Goal: Task Accomplishment & Management: Use online tool/utility

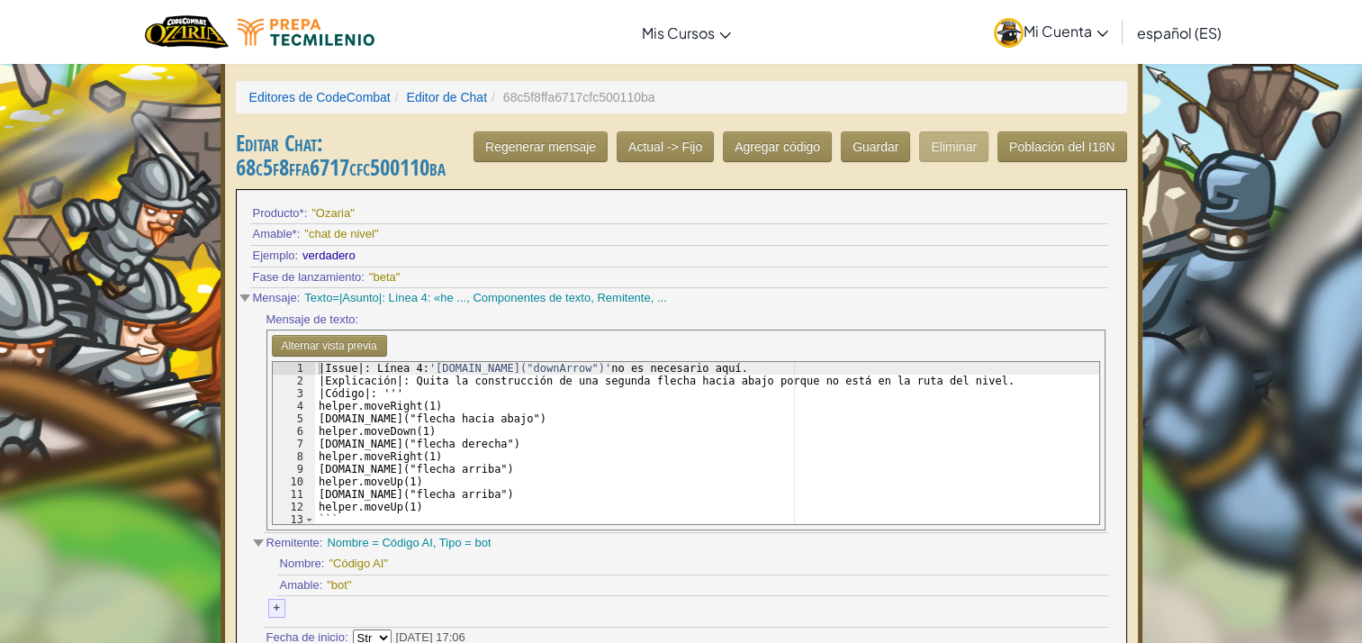
click at [461, 398] on div "|Issue|: Línea 4: '[DOMAIN_NAME]("downArrow")' no es necesario aquí. |Explicaci…" at bounding box center [708, 456] width 786 height 189
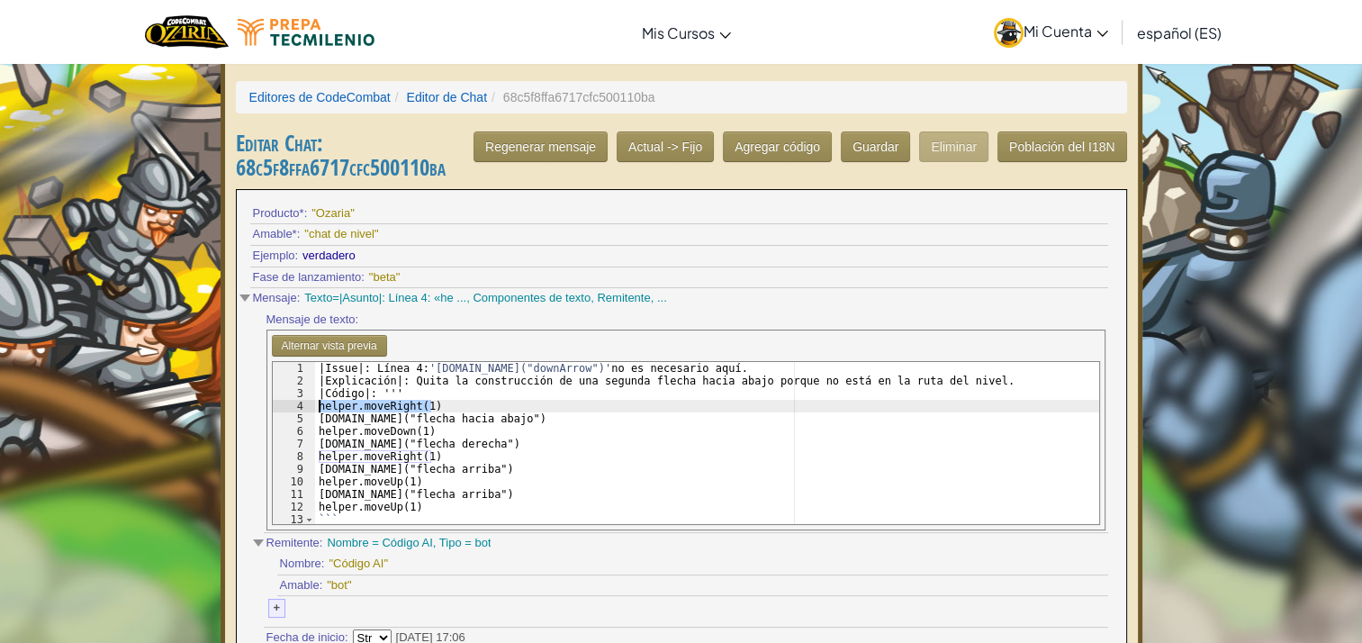
drag, startPoint x: 438, startPoint y: 402, endPoint x: 310, endPoint y: 398, distance: 127.9
click at [310, 398] on div "helper.moveRight(1) 1 2 3 4 5 6 7 8 9 10 11 12 13 |Issue|: Línea 4: '[DOMAIN_NA…" at bounding box center [686, 443] width 828 height 164
click at [700, 338] on div "Alternar vista previa helper.moveRight(1) 1 2 3 4 5 6 7 8 9 10 11 12 13 |Issue|…" at bounding box center [685, 430] width 839 height 201
click at [343, 339] on button "Alternar vista previa" at bounding box center [329, 346] width 115 height 22
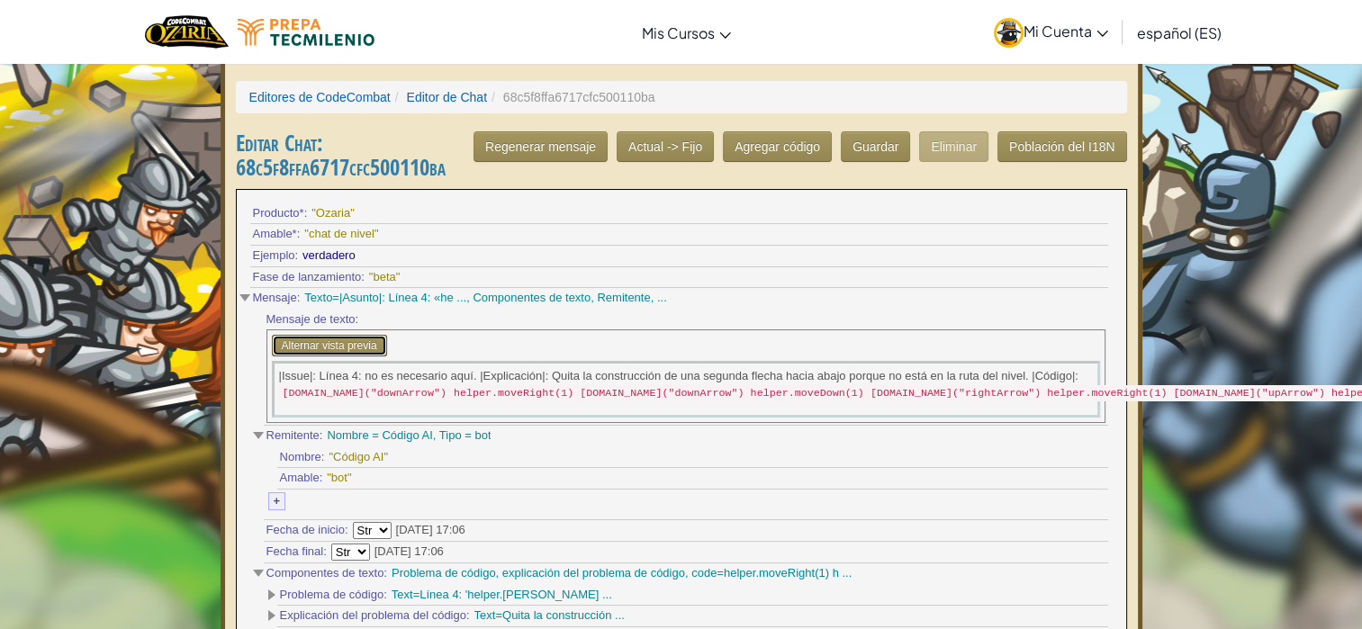
click at [343, 339] on button "Alternar vista previa" at bounding box center [329, 346] width 115 height 22
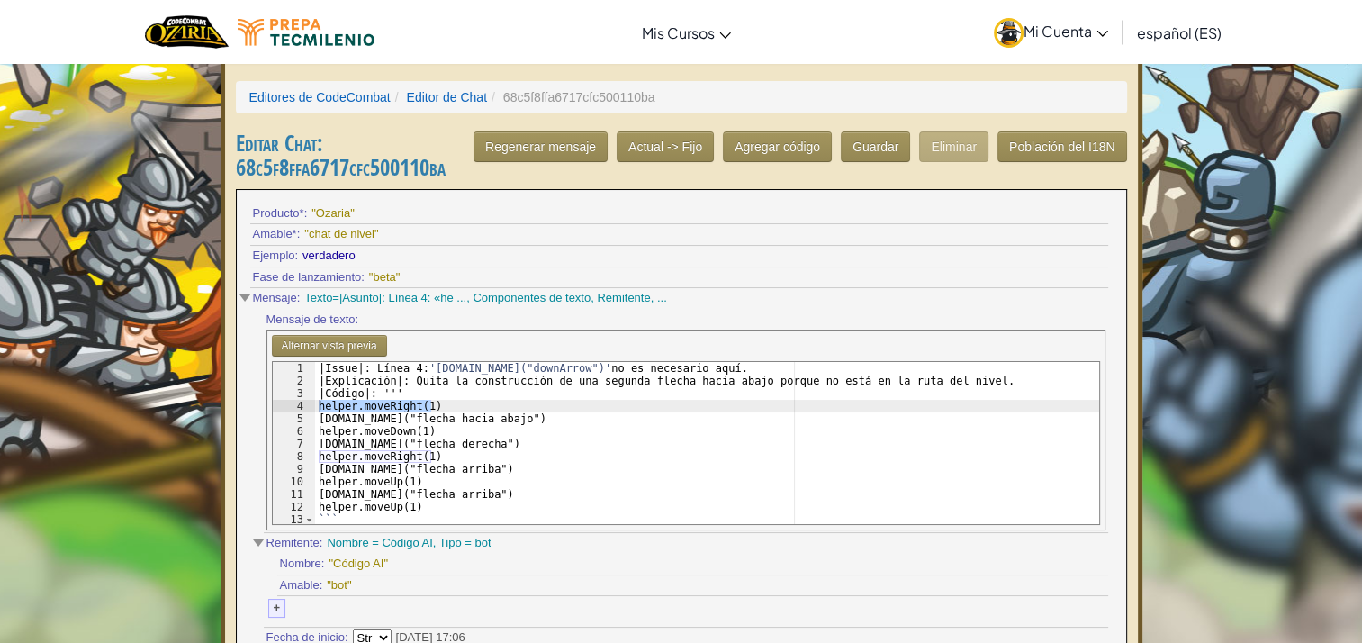
click at [1100, 455] on div "Alternar vista previa helper.moveRight(1) 1 2 3 4 5 6 7 8 9 10 11 12 13 |Issue|…" at bounding box center [685, 430] width 839 height 201
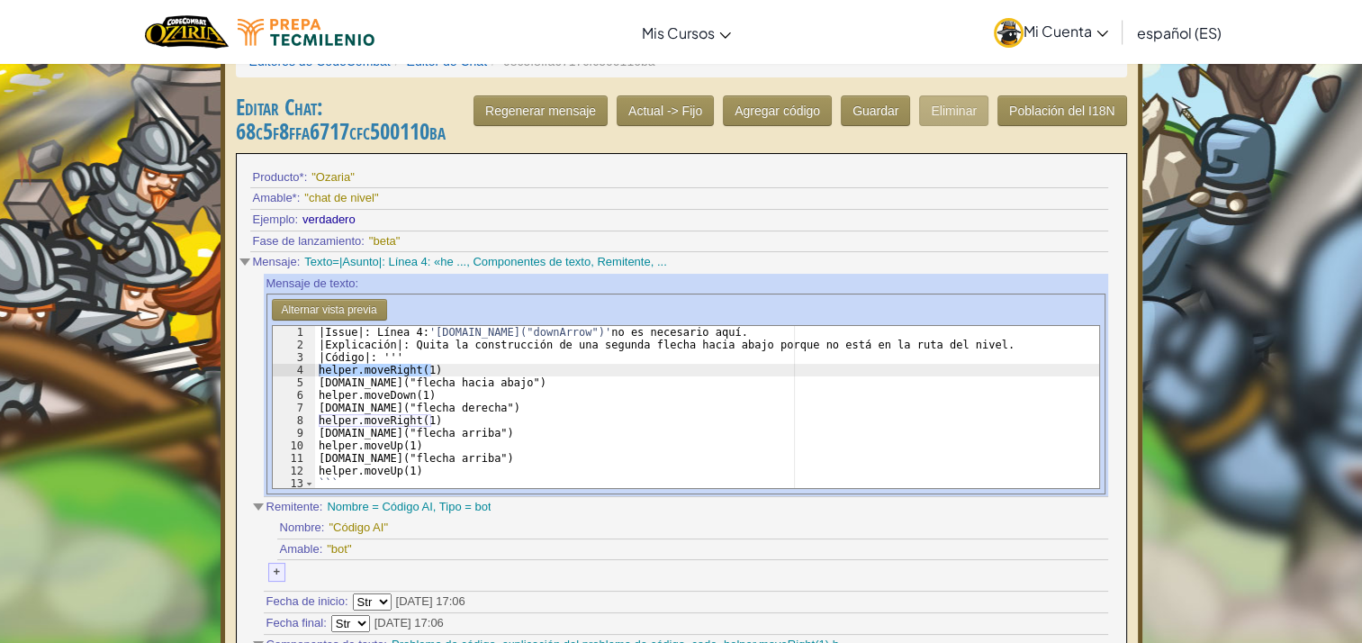
scroll to position [90, 0]
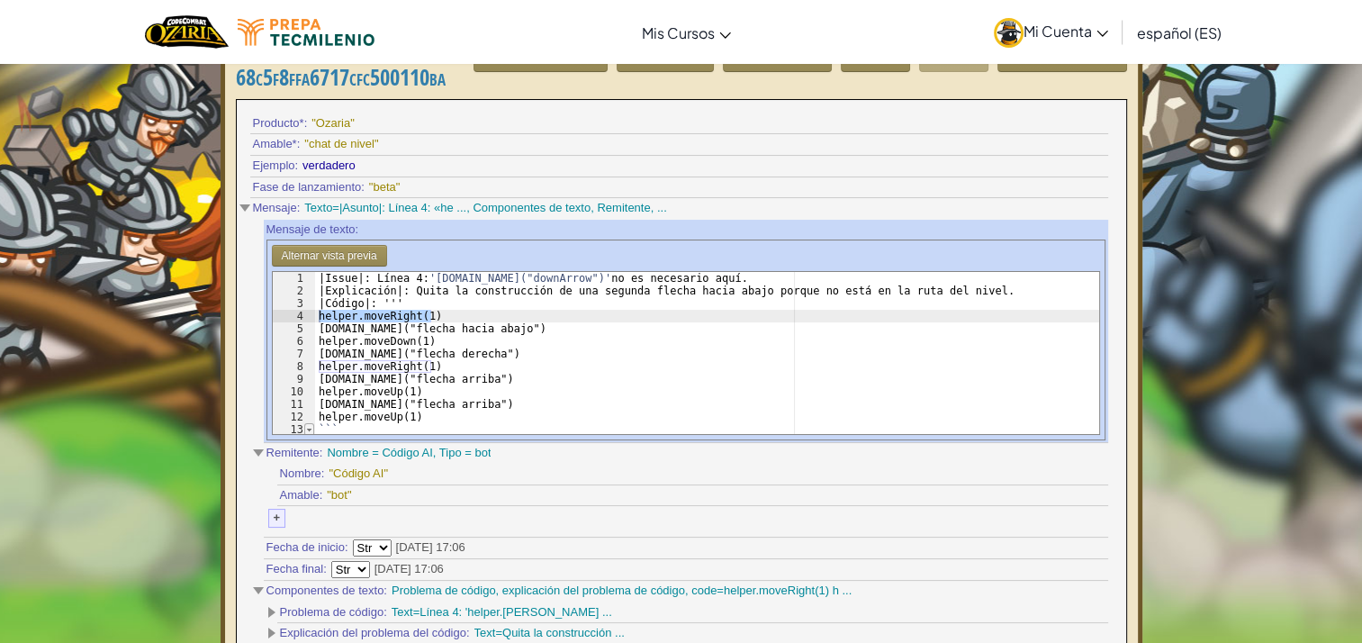
click at [308, 426] on span at bounding box center [309, 429] width 10 height 13
click at [307, 426] on span at bounding box center [309, 429] width 10 height 13
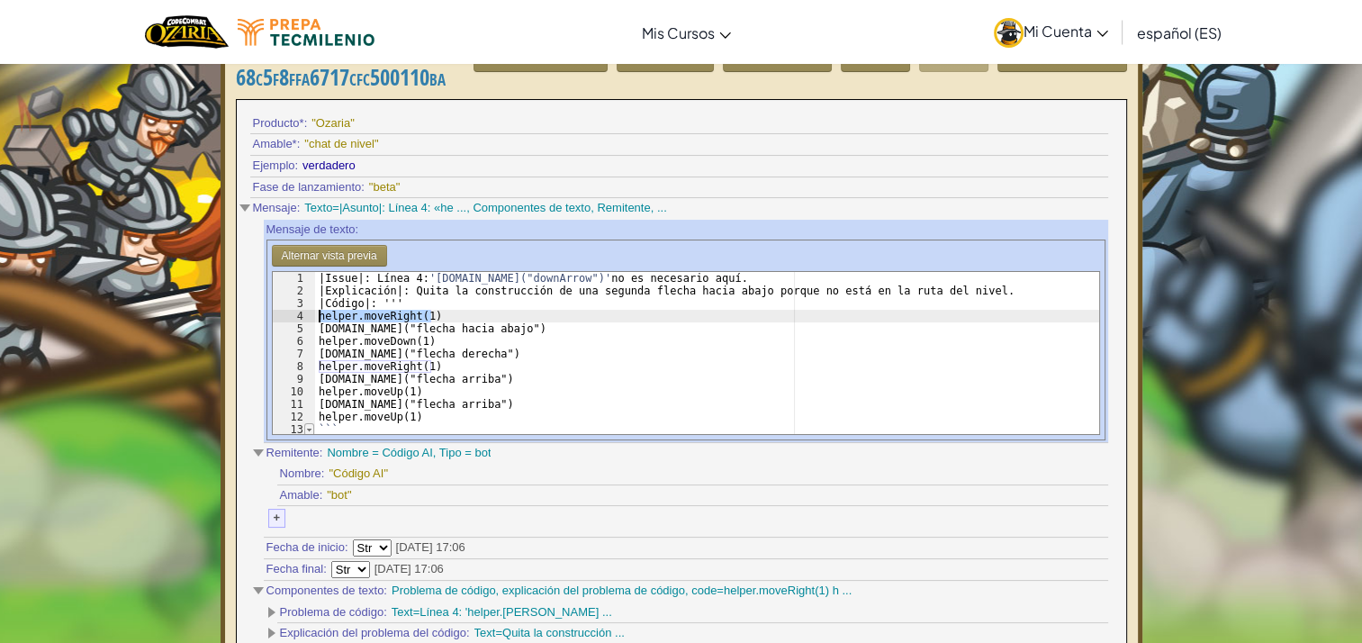
click at [307, 426] on span at bounding box center [309, 429] width 10 height 13
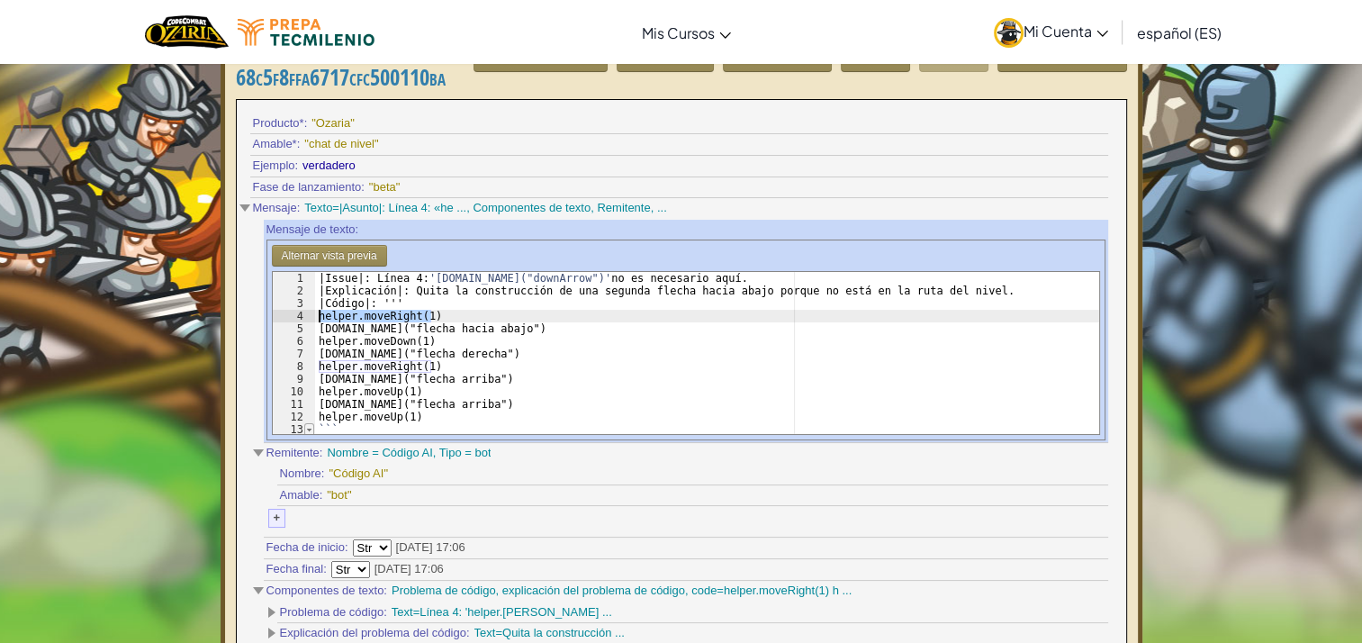
click at [307, 426] on span at bounding box center [309, 429] width 10 height 13
click at [337, 367] on div "|Issue|: Línea 4: '[DOMAIN_NAME]("downArrow")' no es necesario aquí. |Explicaci…" at bounding box center [708, 366] width 786 height 189
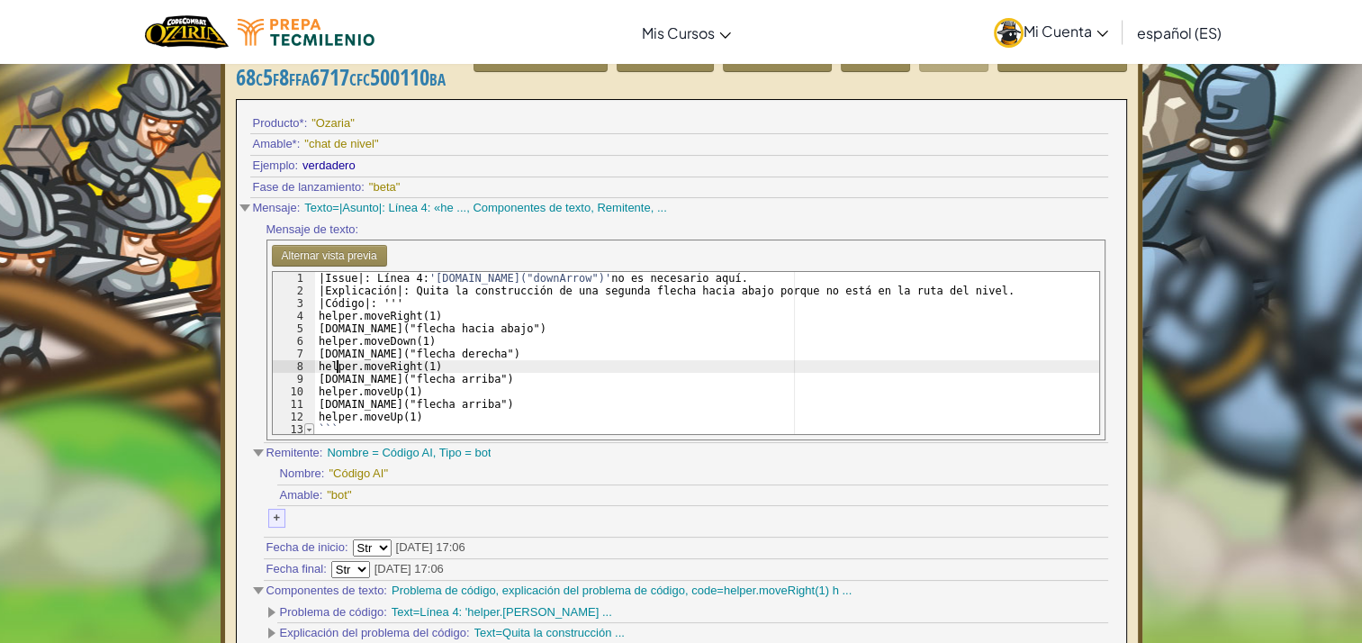
click at [306, 430] on span at bounding box center [309, 429] width 10 height 13
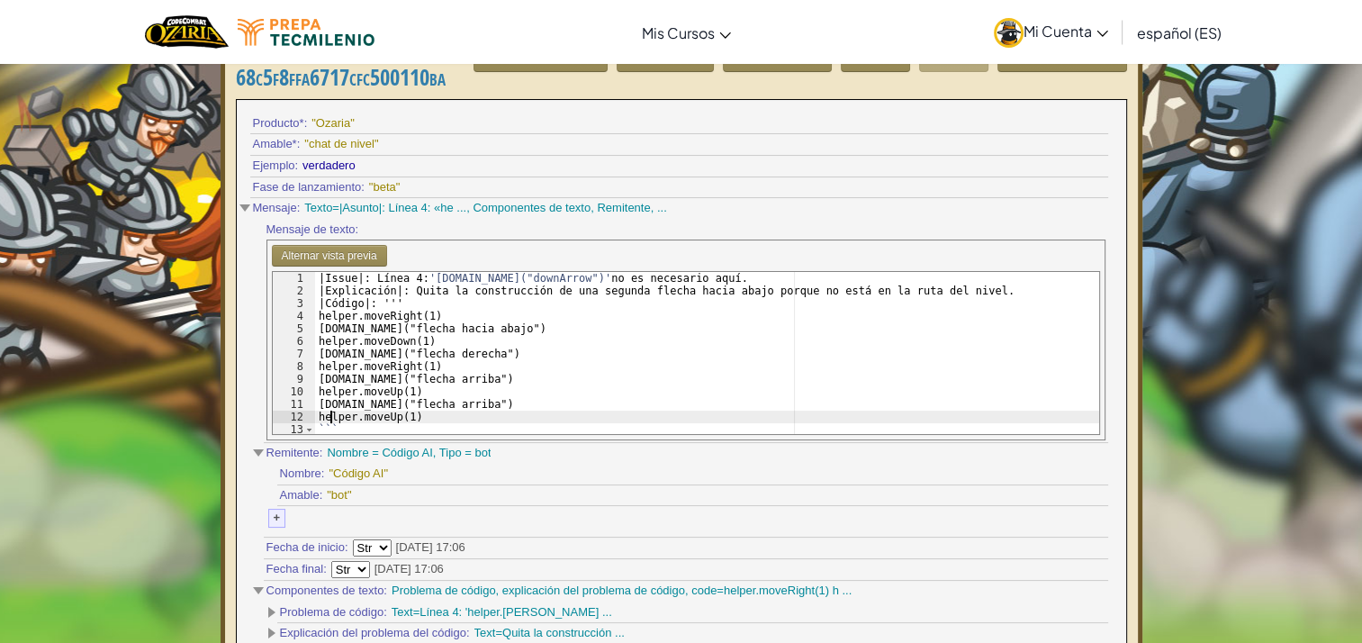
click at [330, 416] on div "|Issue|: Línea 4: '[DOMAIN_NAME]("downArrow")' no es necesario aquí. |Explicaci…" at bounding box center [708, 366] width 786 height 189
type textarea "helper.moveUp(1)"
click at [311, 427] on span at bounding box center [309, 429] width 10 height 13
click at [425, 418] on div "|Issue|: Línea 4: '[DOMAIN_NAME]("downArrow")' no es necesario aquí. |Explicaci…" at bounding box center [708, 366] width 786 height 189
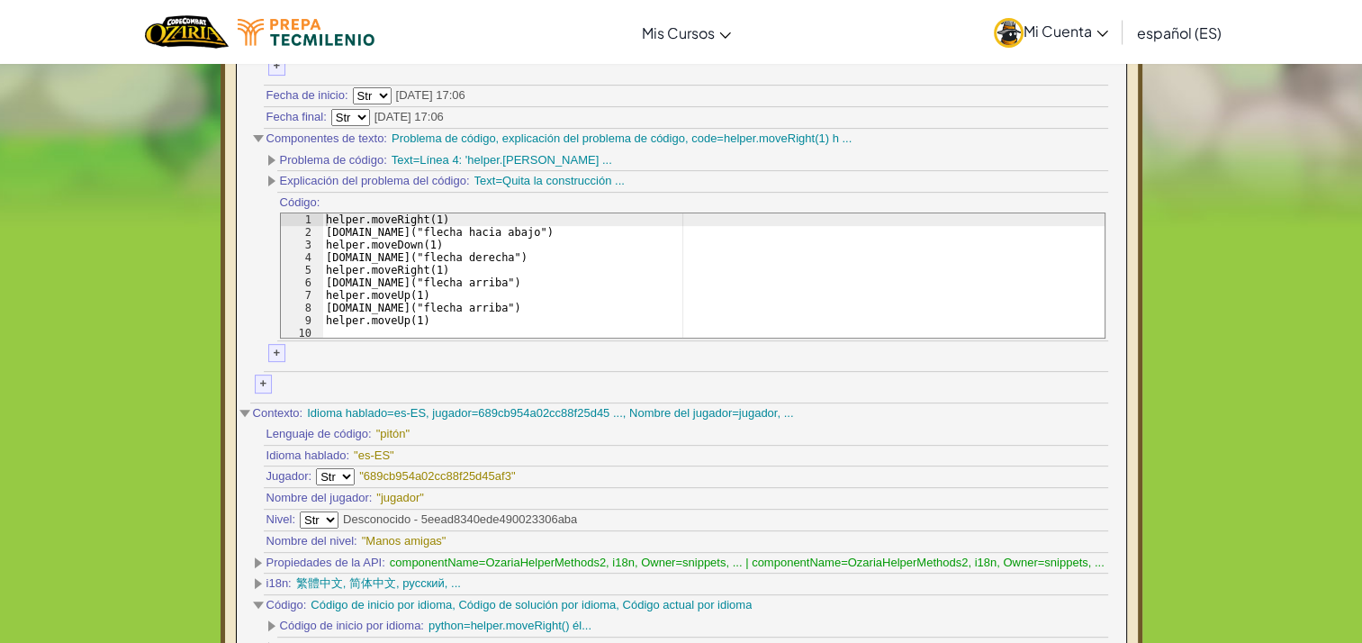
scroll to position [540, 0]
type textarea "```"
click at [271, 348] on div "+" at bounding box center [277, 355] width 18 height 19
click at [271, 348] on div "Componentes de texto: Problema de código, explicación del problema de código, c…" at bounding box center [686, 252] width 844 height 243
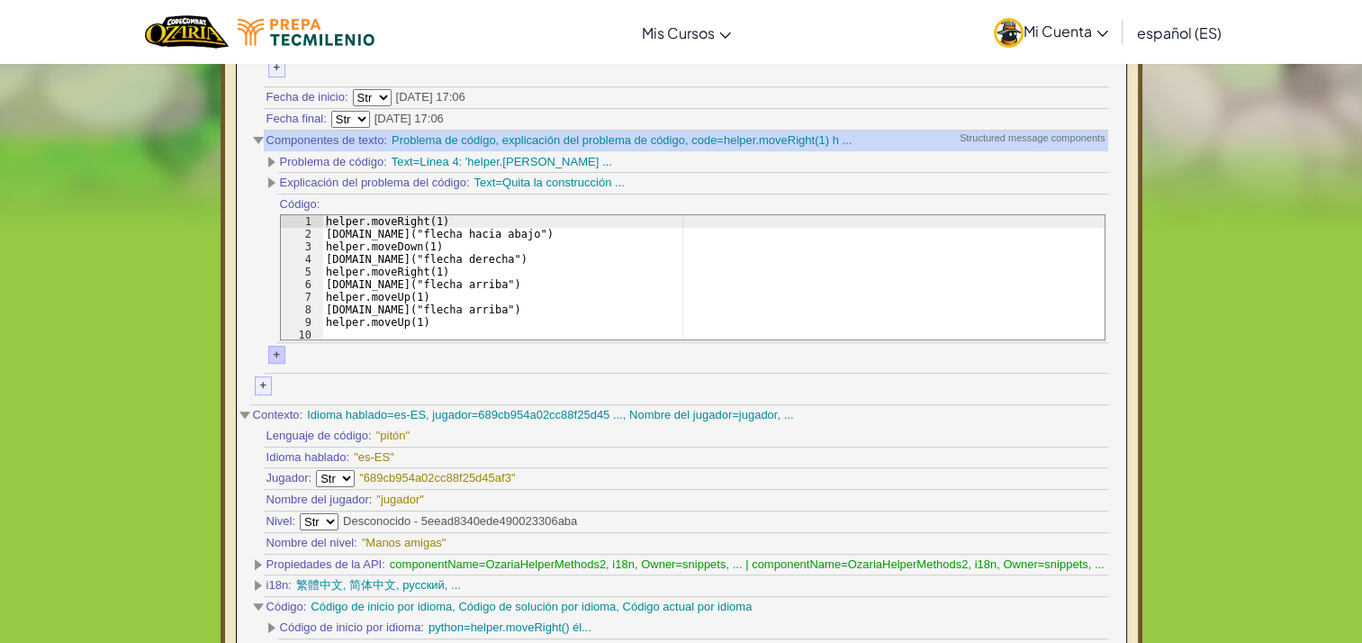
click at [271, 347] on div "+" at bounding box center [277, 355] width 18 height 19
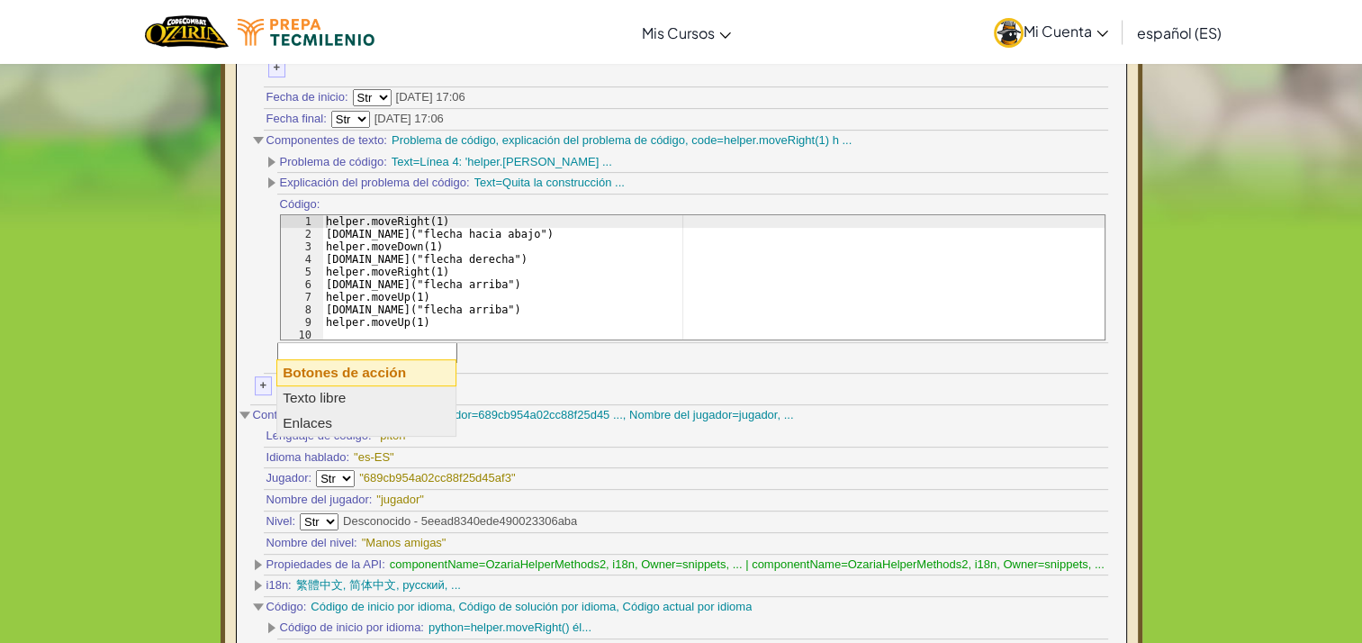
click at [271, 347] on div "Componentes de texto: Problema de código, explicación del problema de código, c…" at bounding box center [686, 252] width 844 height 243
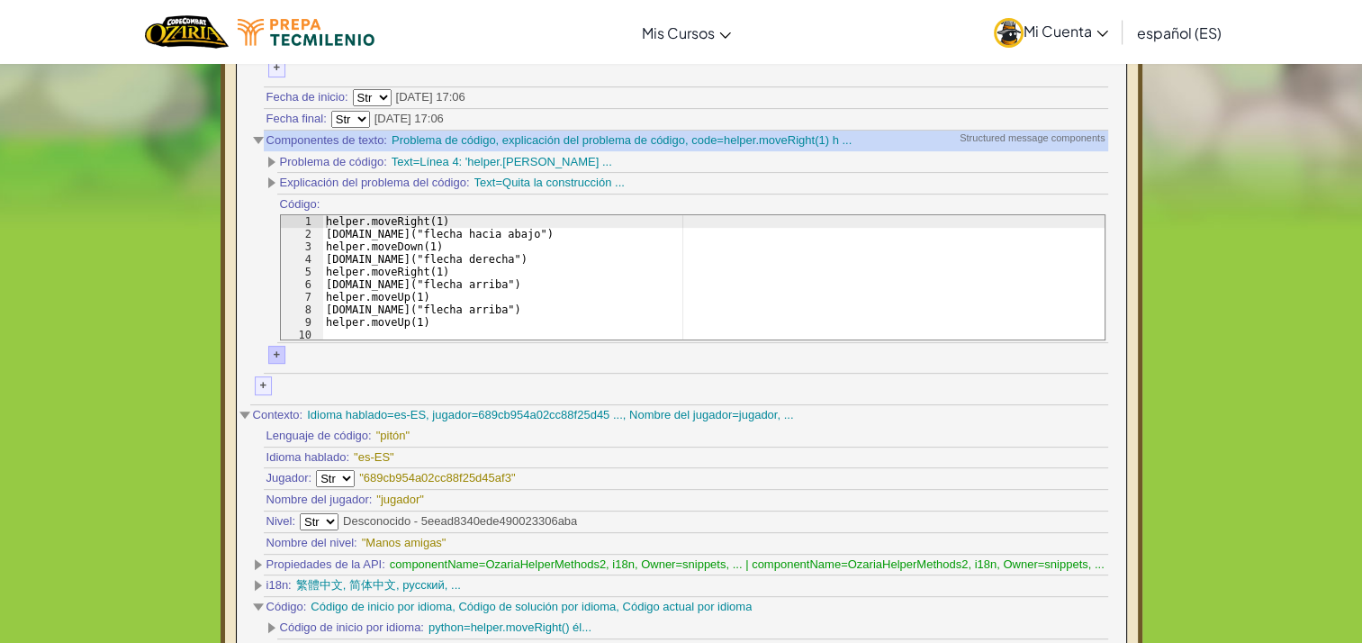
click at [271, 347] on div "+" at bounding box center [277, 355] width 18 height 19
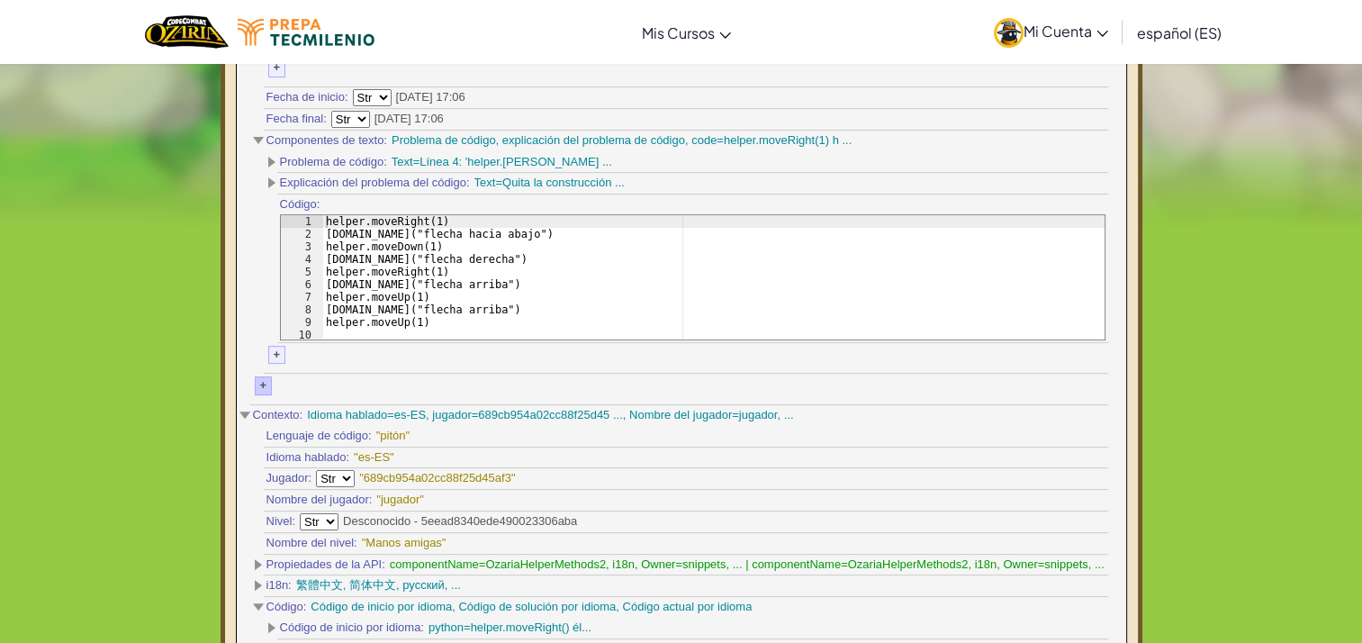
click at [264, 376] on div "+" at bounding box center [264, 385] width 18 height 19
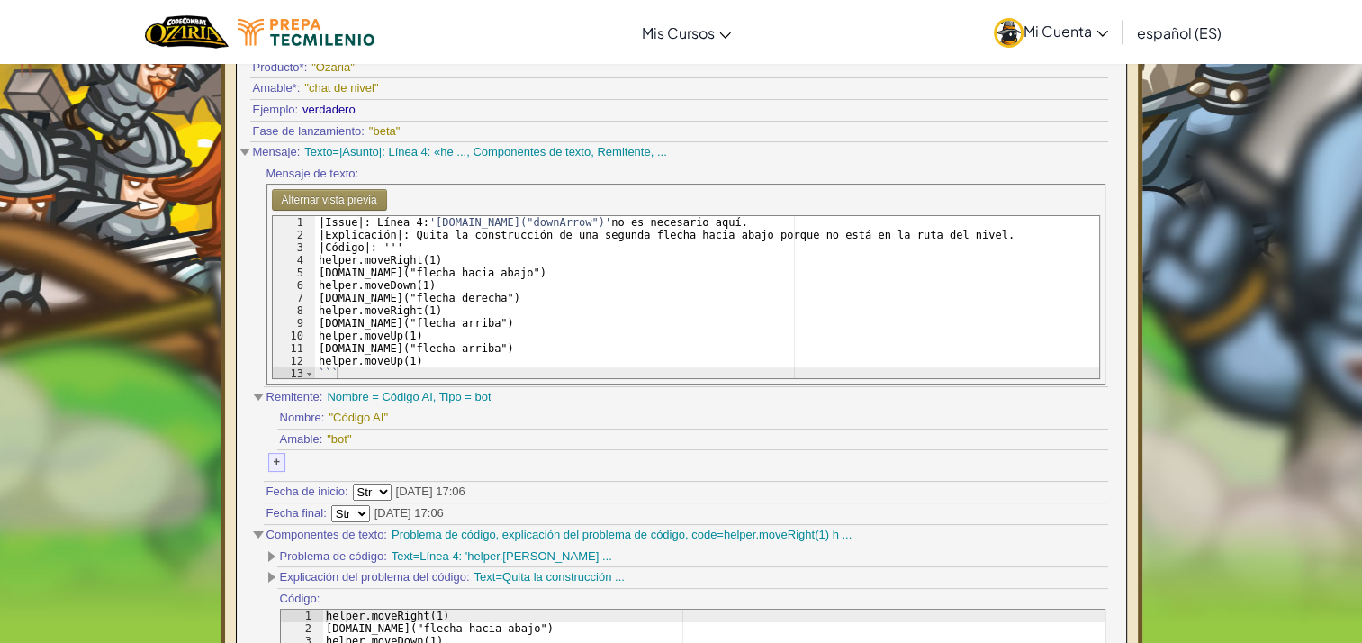
scroll to position [0, 0]
